Goal: Check status

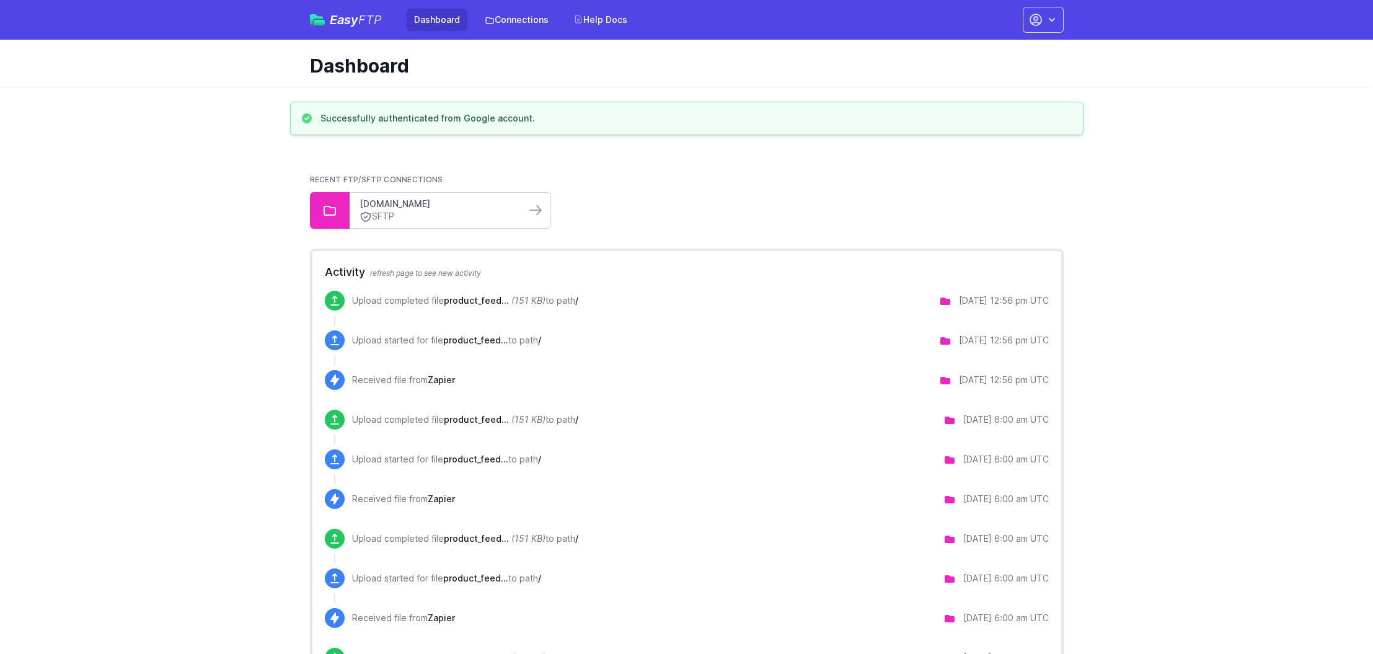
click at [459, 206] on link "[DOMAIN_NAME]" at bounding box center [438, 204] width 156 height 12
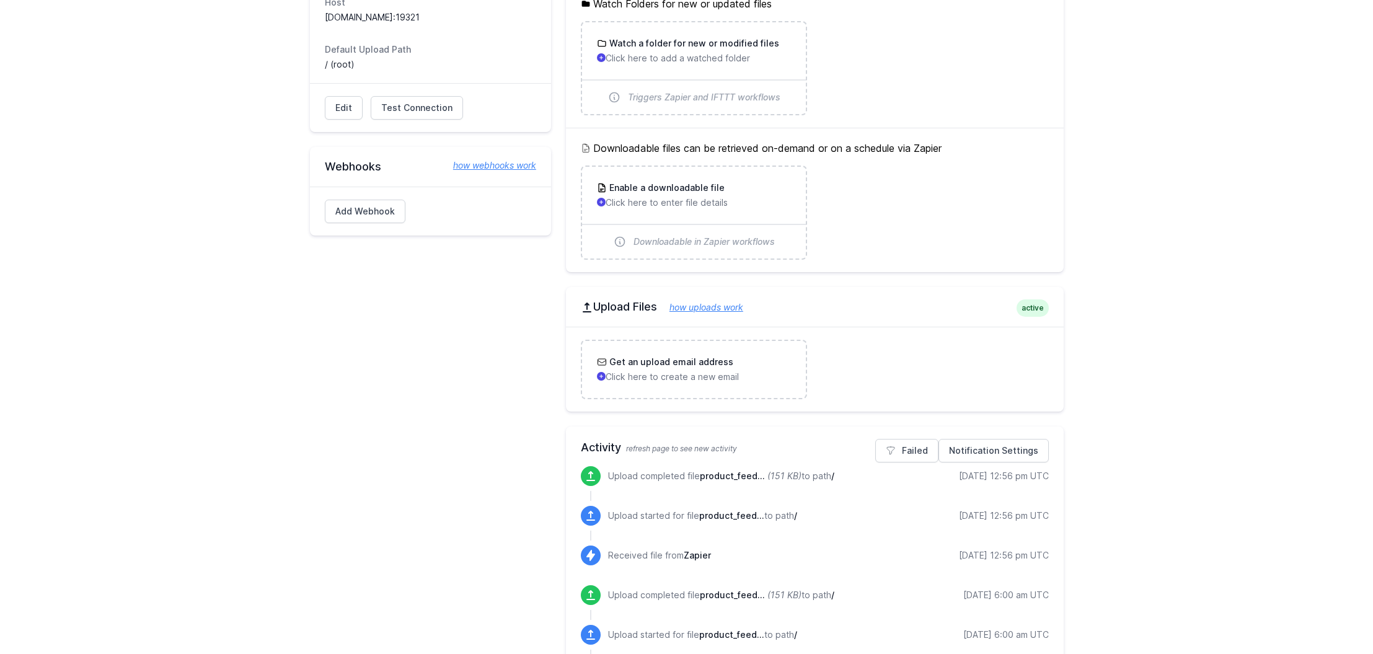
scroll to position [188, 0]
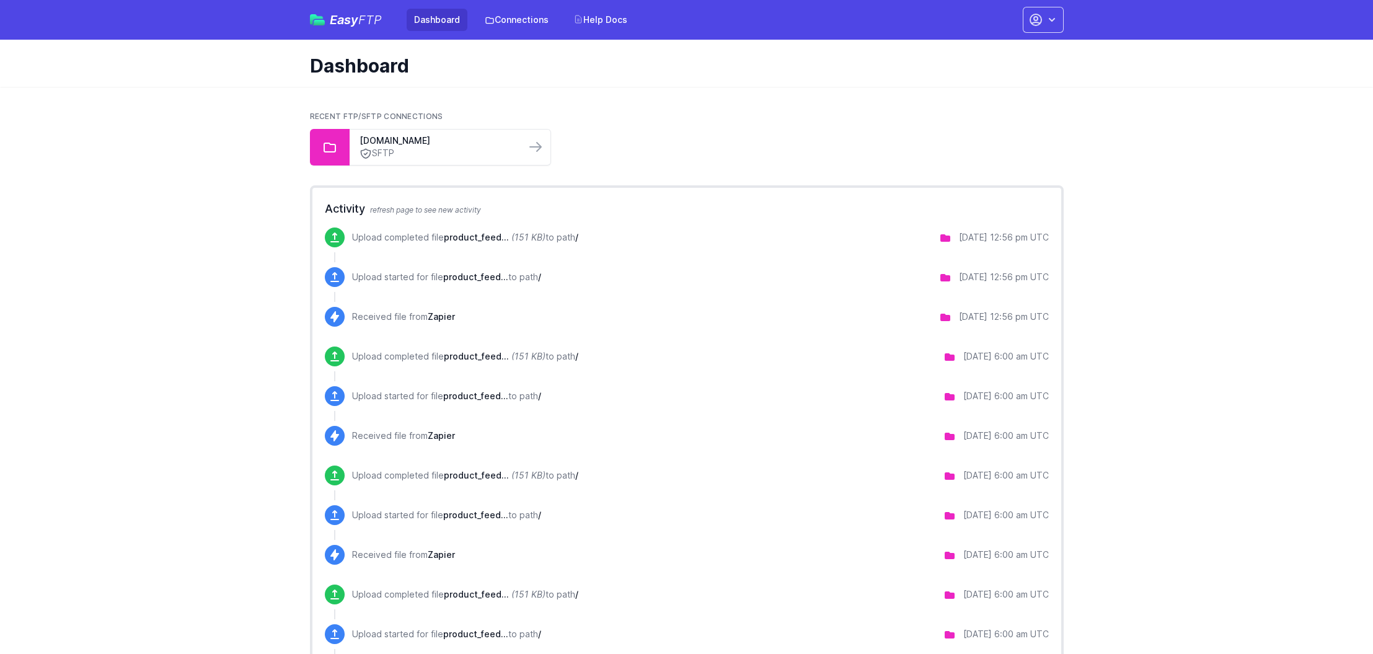
click at [512, 239] on icon "(151 KB)" at bounding box center [528, 237] width 34 height 11
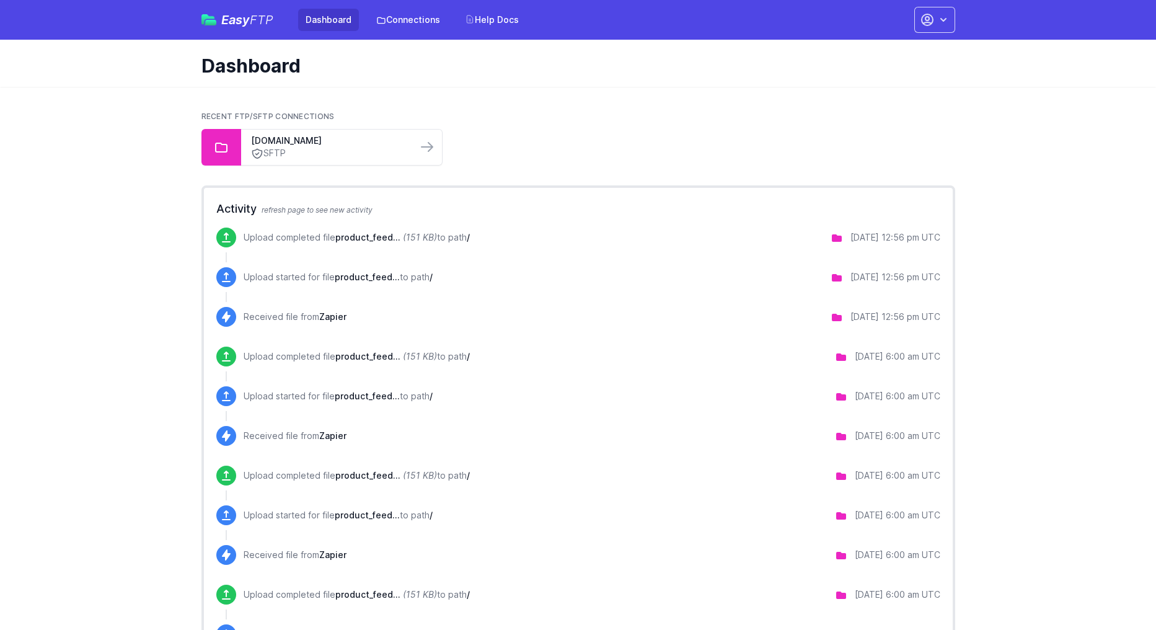
click at [906, 240] on div "[DATE] 12:56 pm UTC" at bounding box center [896, 237] width 90 height 12
click at [379, 144] on link "[DOMAIN_NAME]" at bounding box center [329, 141] width 156 height 12
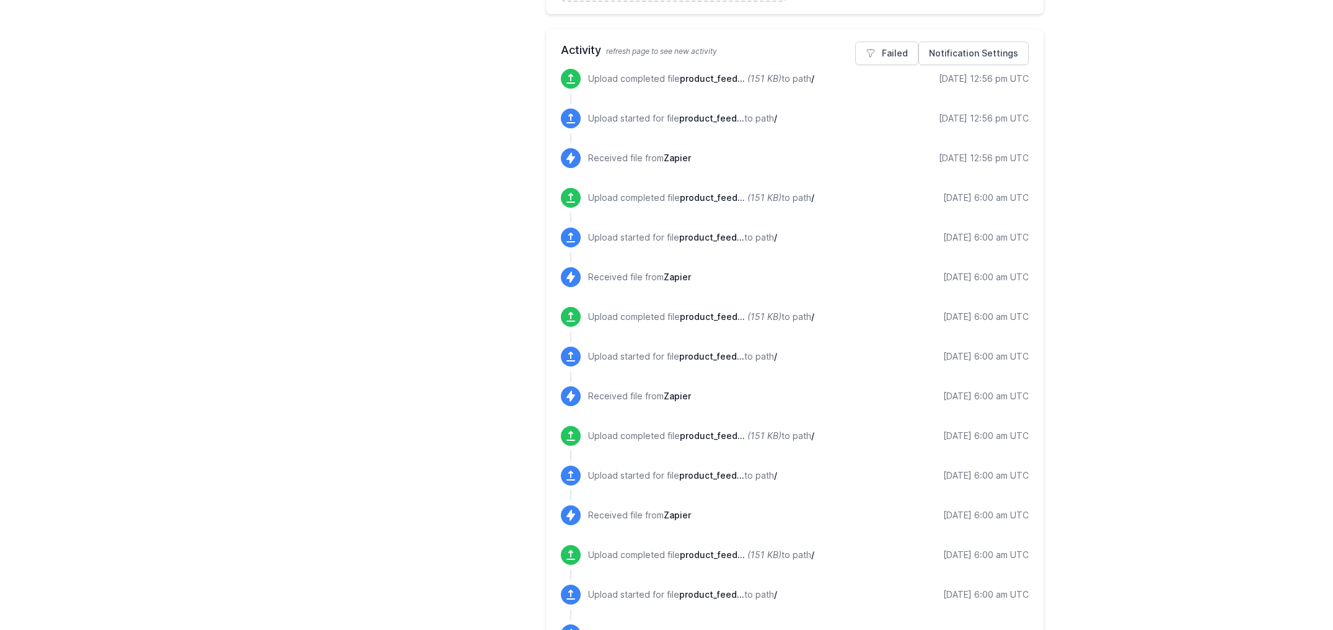
scroll to position [580, 0]
